Goal: Find specific page/section: Find specific page/section

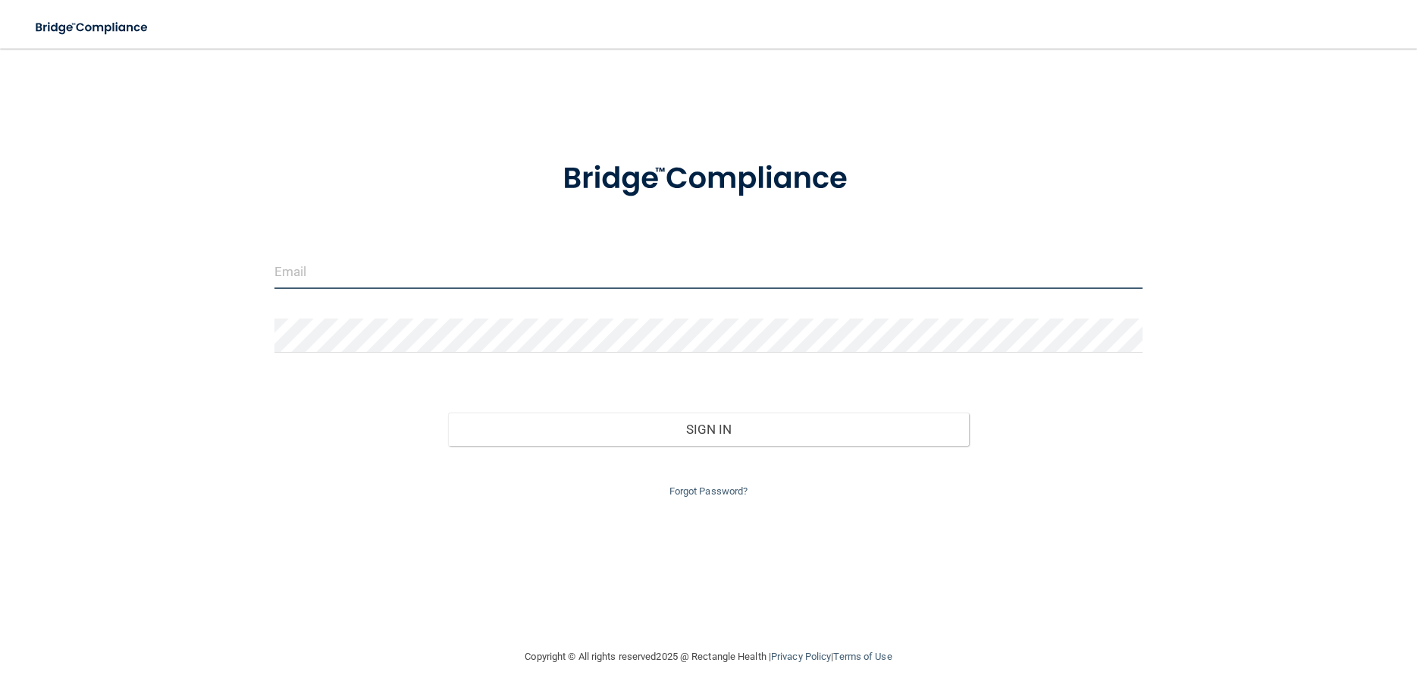
click at [318, 264] on input "email" at bounding box center [708, 272] width 868 height 34
type input "[EMAIL_ADDRESS][DOMAIN_NAME]"
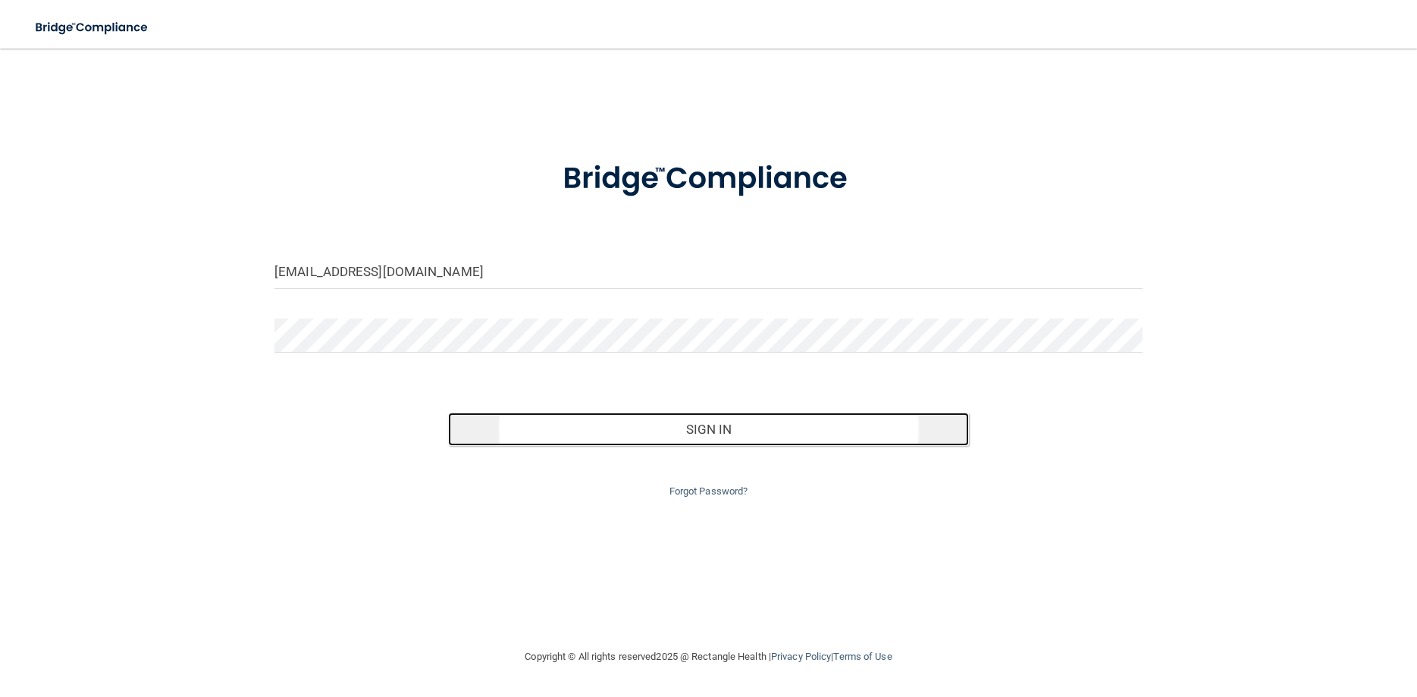
click at [571, 421] on button "Sign In" at bounding box center [708, 428] width 521 height 33
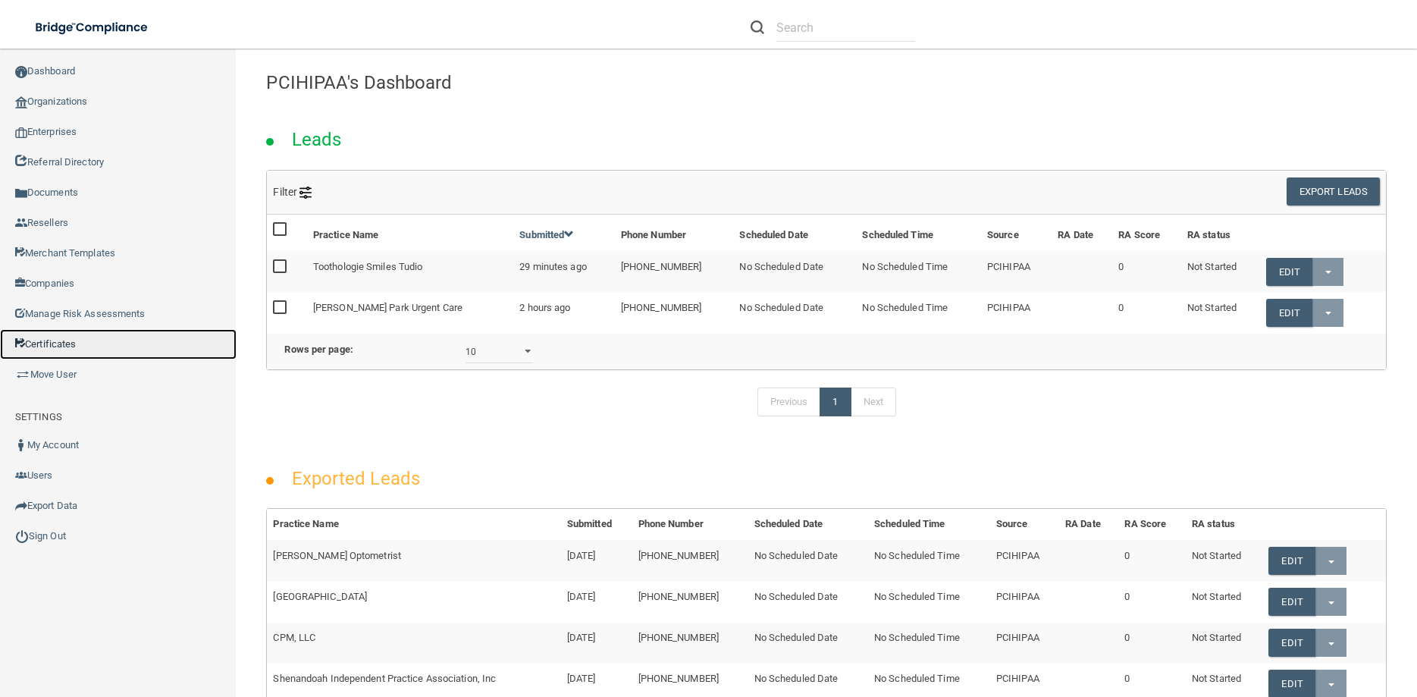
click at [66, 340] on link "Certificates" at bounding box center [118, 344] width 236 height 30
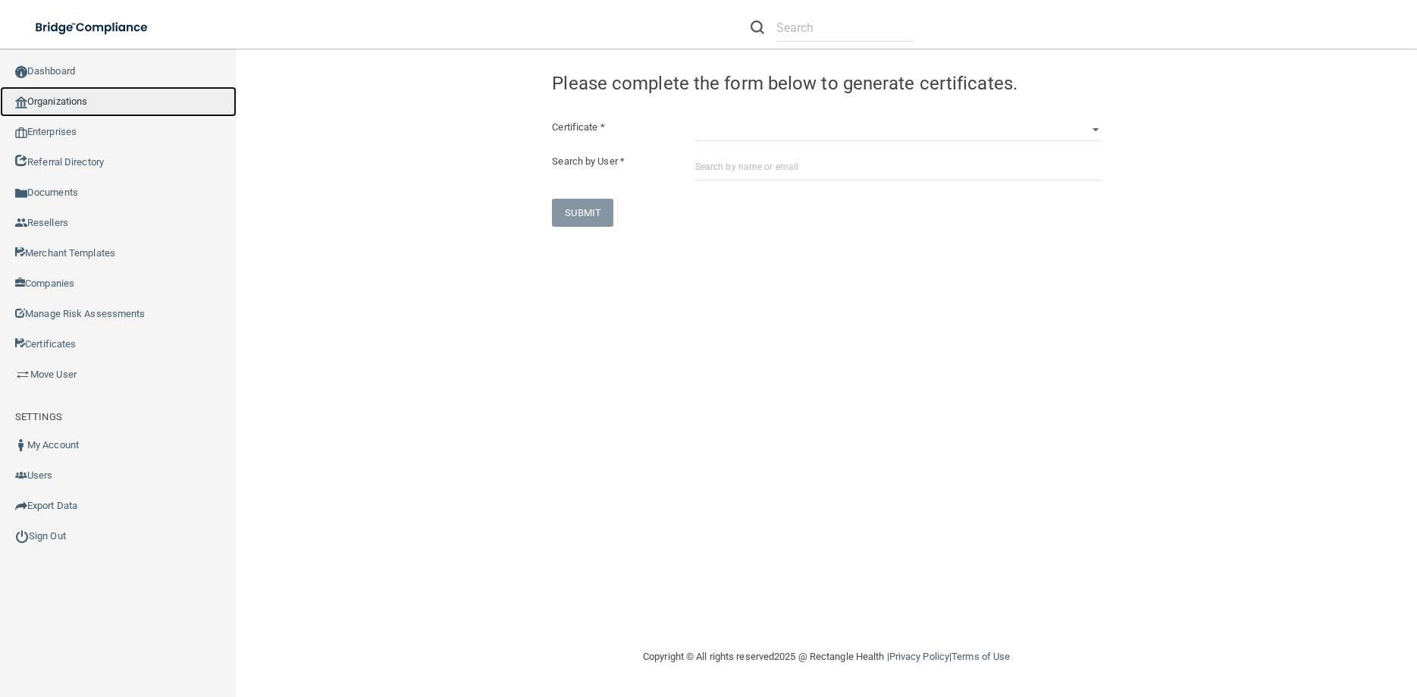
click at [61, 96] on link "Organizations" at bounding box center [118, 101] width 236 height 30
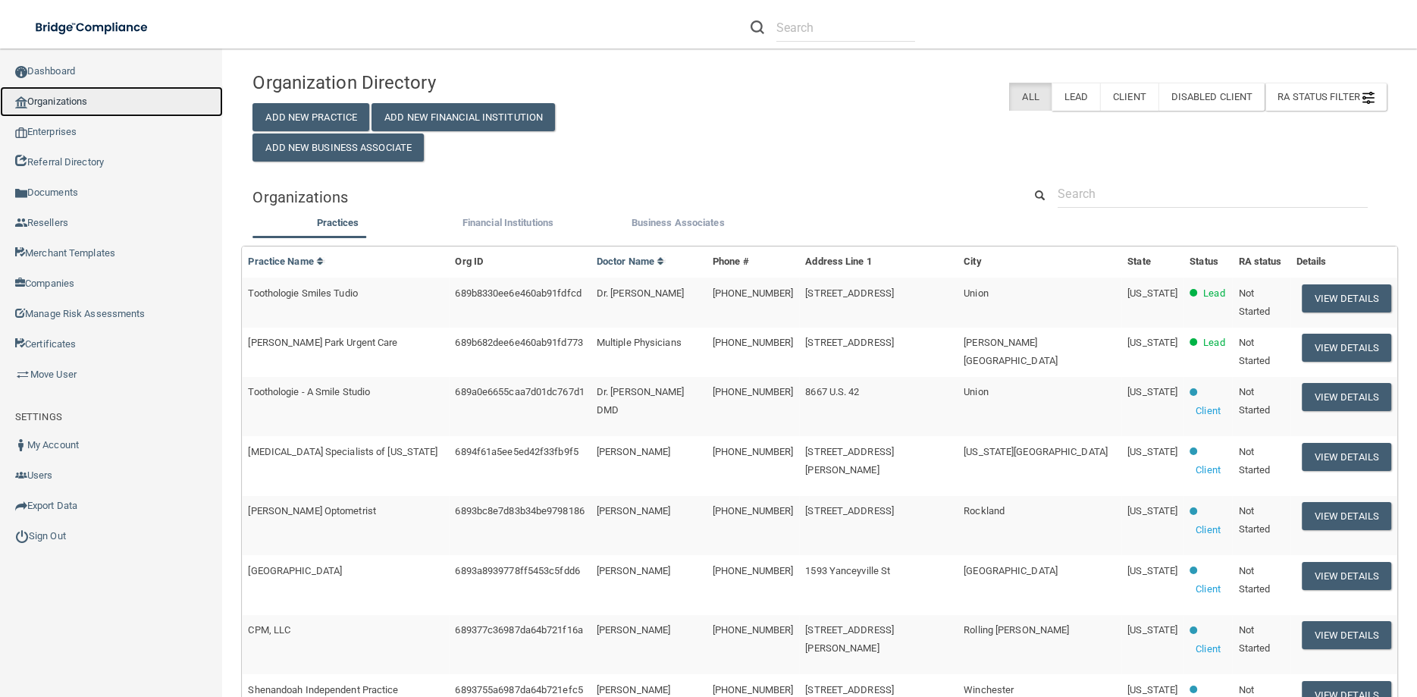
click at [56, 103] on link "Organizations" at bounding box center [111, 101] width 223 height 30
click at [73, 98] on link "Organizations" at bounding box center [111, 101] width 223 height 30
click at [58, 96] on link "Organizations" at bounding box center [111, 101] width 223 height 30
